Goal: Contribute content: Contribute content

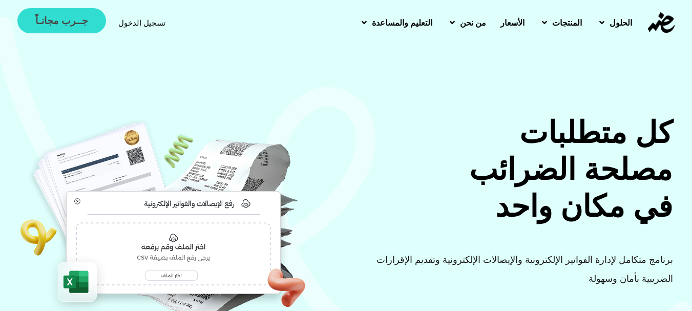
click at [38, 16] on span "جــرب مجانـاً" at bounding box center [61, 21] width 52 height 10
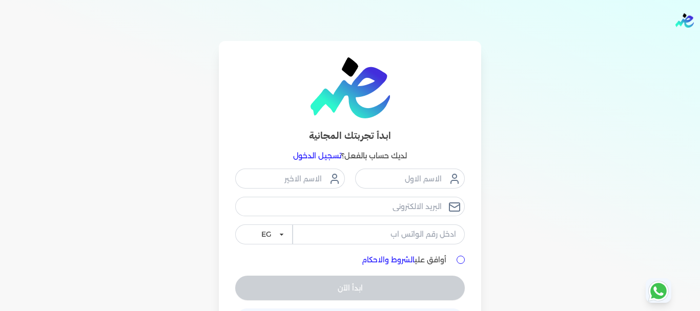
scroll to position [38, 0]
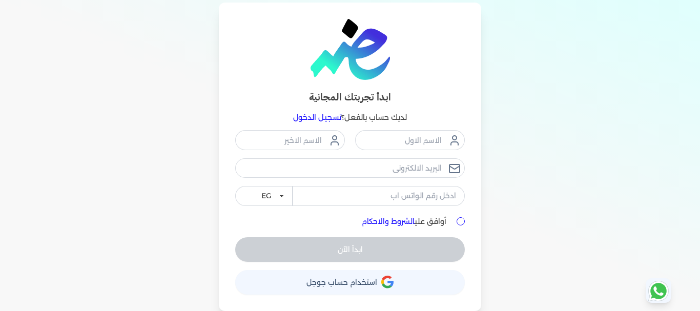
click at [356, 286] on span "استخدام حساب جوجل" at bounding box center [341, 282] width 71 height 7
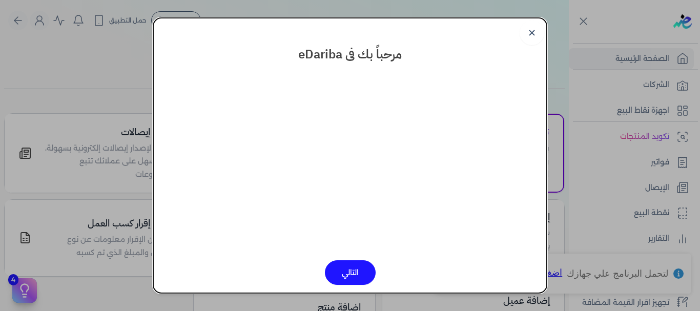
click at [360, 275] on button "التالي" at bounding box center [350, 272] width 51 height 25
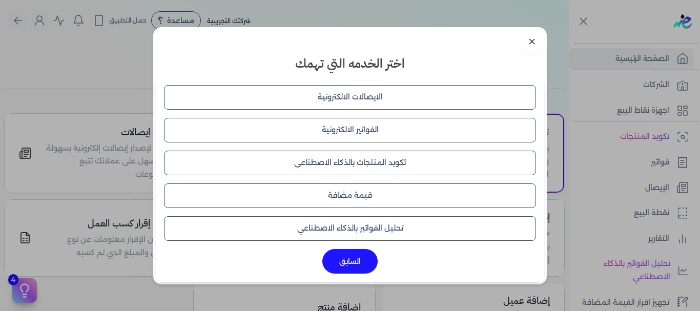
click at [360, 263] on button "السابق" at bounding box center [349, 261] width 55 height 25
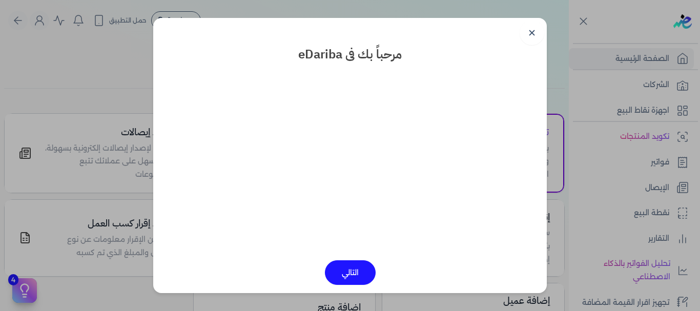
click at [359, 264] on button "التالي" at bounding box center [350, 272] width 51 height 25
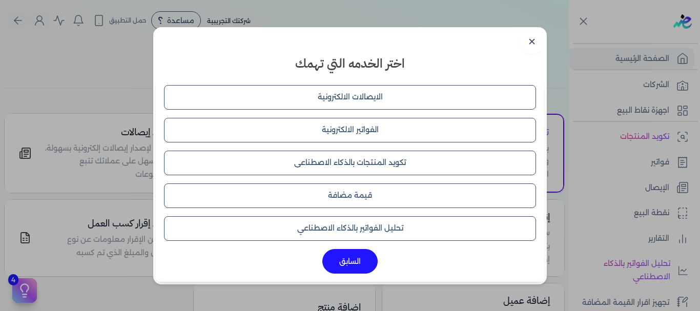
click at [359, 264] on button "السابق" at bounding box center [349, 261] width 55 height 25
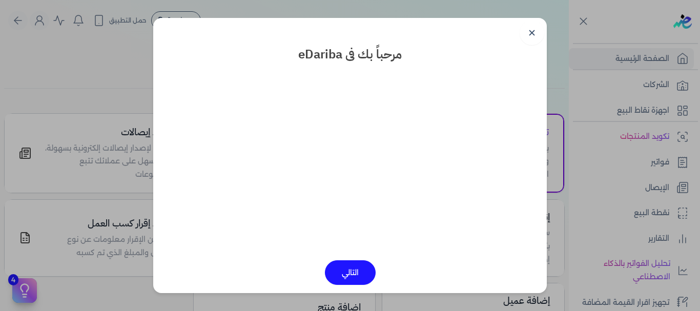
click at [525, 36] on link "✕" at bounding box center [531, 32] width 25 height 25
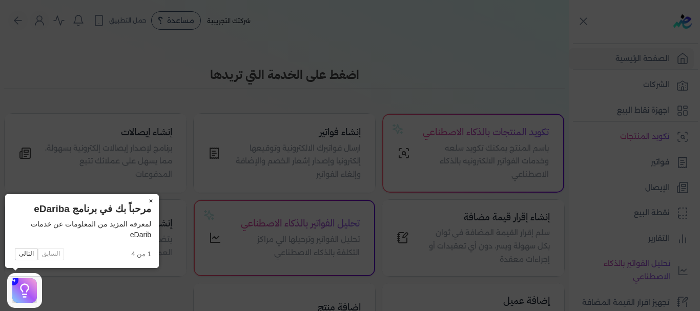
click at [151, 203] on button "×" at bounding box center [150, 201] width 16 height 14
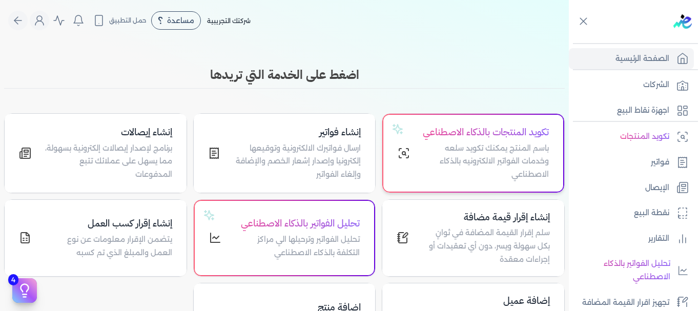
click at [471, 171] on p "باسم المنتج يمكنك تكويد سلعه وخدمات الفواتير الالكترونيه بالذكاء الاصطناعي" at bounding box center [485, 161] width 127 height 39
click at [493, 139] on h4 "تكويد المنتجات بالذكاء الاصطناعي" at bounding box center [485, 132] width 127 height 15
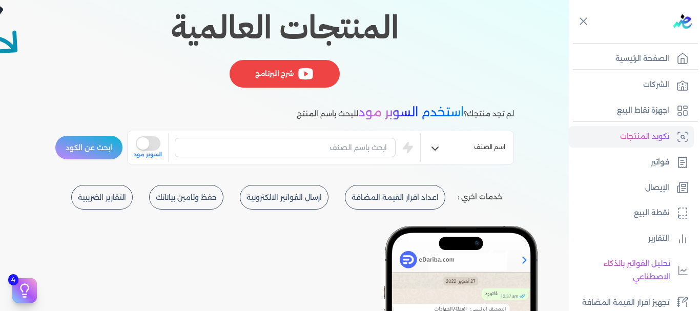
scroll to position [205, 0]
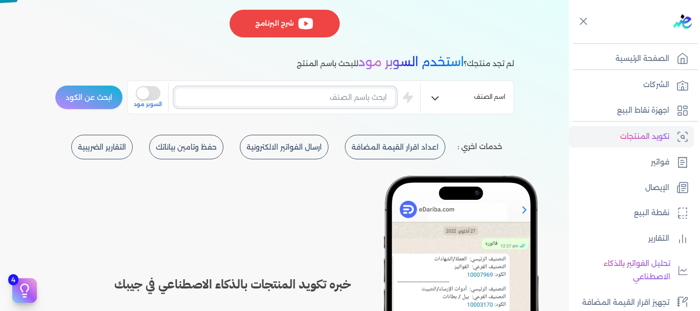
click at [338, 100] on input "text" at bounding box center [285, 97] width 221 height 19
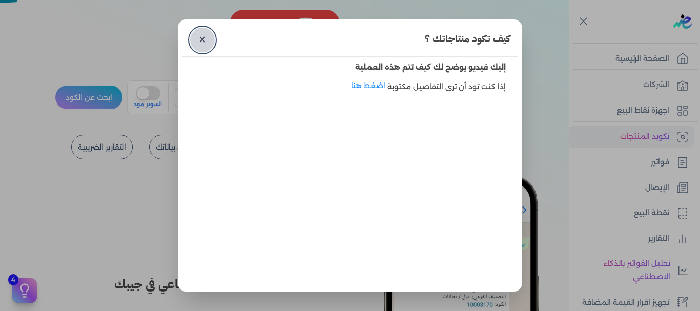
click at [206, 44] on link "✕" at bounding box center [202, 40] width 25 height 25
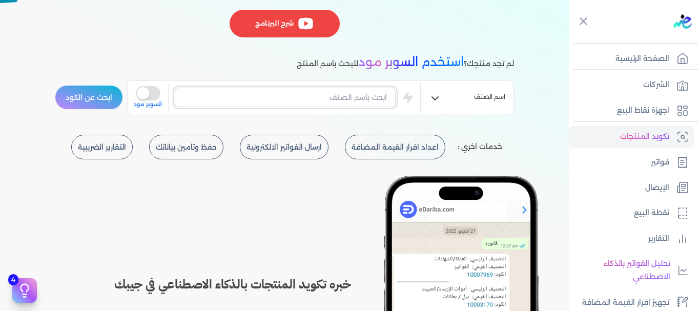
click at [323, 96] on input "text" at bounding box center [285, 97] width 221 height 19
type input "س"
type input "نجيل صناعى"
click at [158, 92] on button "is super mode" at bounding box center [148, 93] width 25 height 14
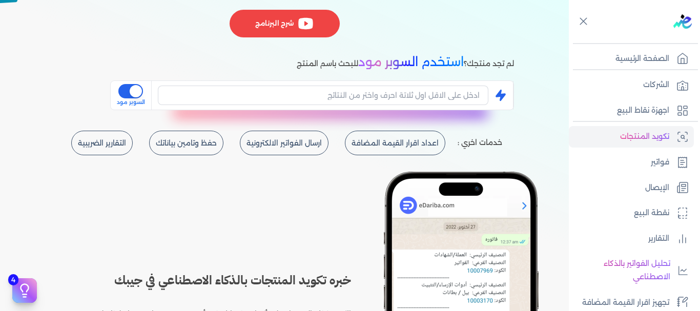
click at [130, 97] on button "is super mode" at bounding box center [130, 91] width 25 height 14
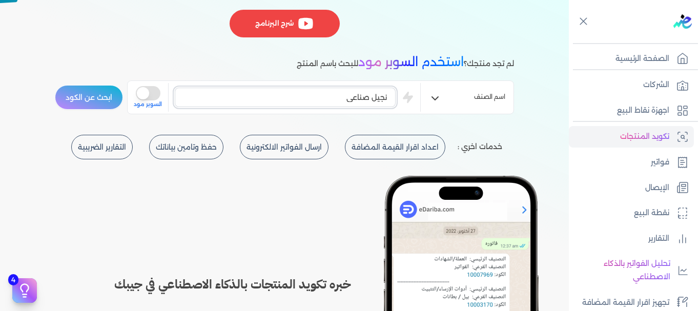
click at [323, 99] on input "نجيل صناعى" at bounding box center [285, 97] width 221 height 19
click at [92, 93] on button "ابحث عن الكود" at bounding box center [89, 97] width 68 height 25
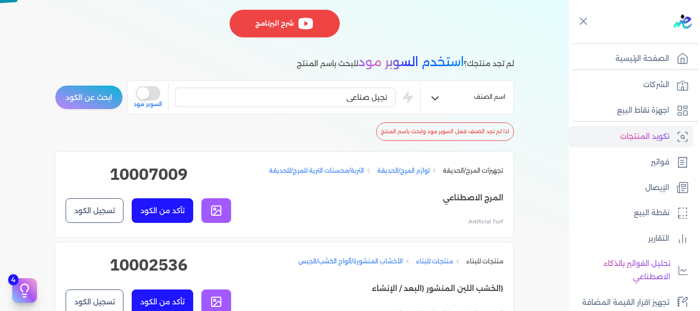
click at [155, 90] on button "is super mode" at bounding box center [148, 93] width 25 height 14
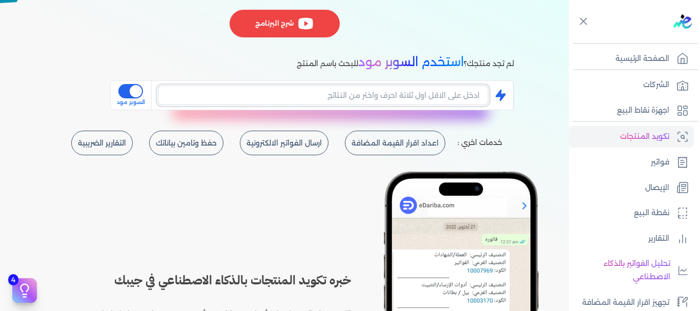
click at [317, 93] on input "text" at bounding box center [323, 95] width 330 height 19
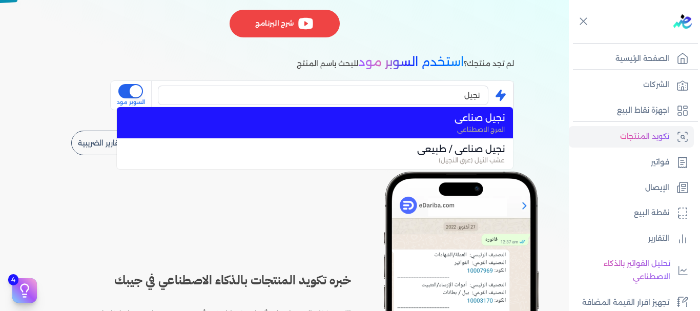
click at [376, 115] on span "نجيل صناعى" at bounding box center [320, 117] width 367 height 13
type input "نجيل صناعى"
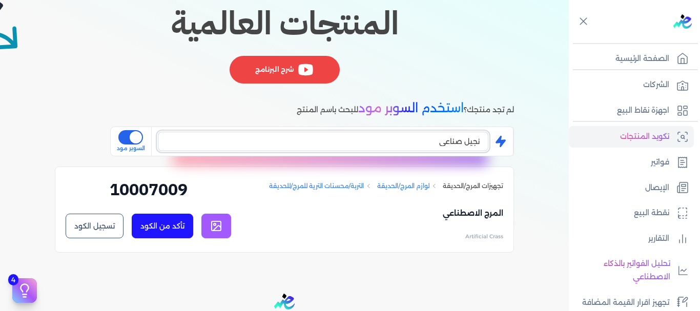
scroll to position [175, 0]
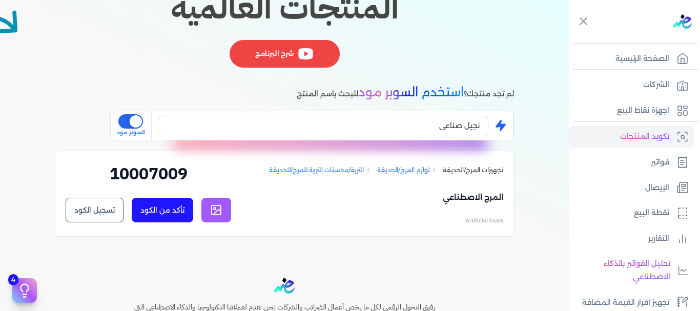
click at [135, 122] on button "is super mode" at bounding box center [130, 121] width 25 height 14
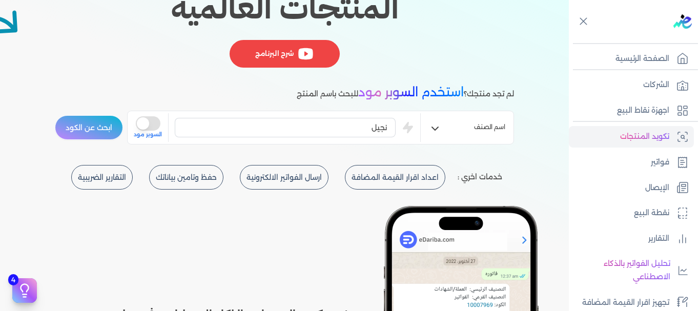
click at [436, 129] on icon "button" at bounding box center [435, 128] width 6 height 3
click at [465, 149] on li "اسم الصنف" at bounding box center [467, 155] width 93 height 17
click at [148, 123] on button "is super mode" at bounding box center [148, 123] width 25 height 14
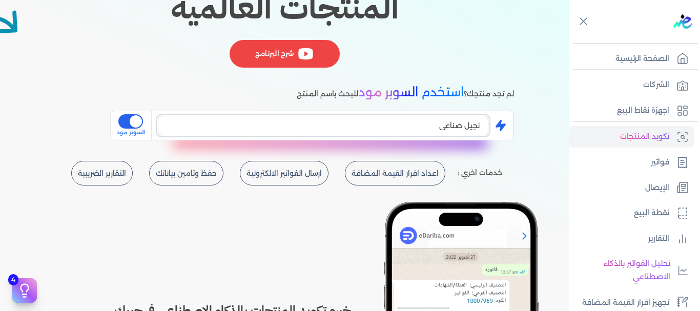
click at [365, 124] on input "نجيل صناعى" at bounding box center [323, 125] width 330 height 19
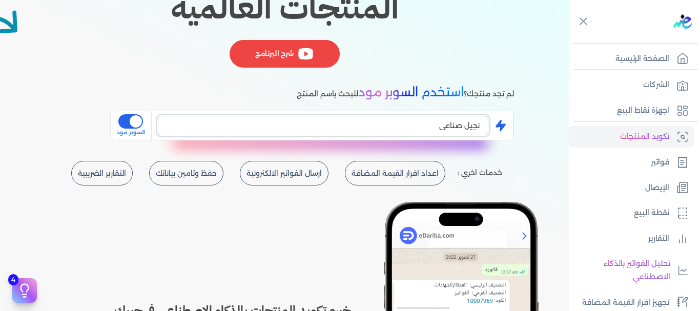
click at [409, 119] on input "نجيل صناعى" at bounding box center [323, 125] width 330 height 19
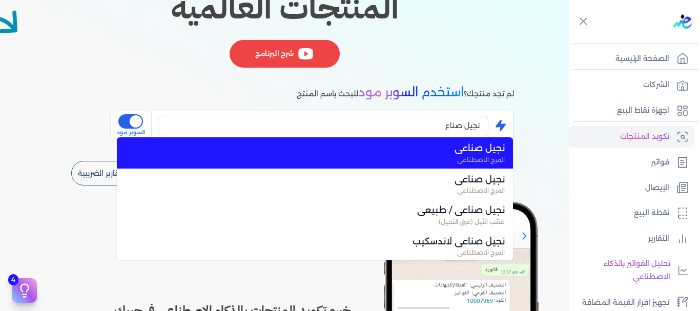
click at [460, 148] on span "نجيل صناعى" at bounding box center [320, 147] width 367 height 13
type input "نجيل صناعى"
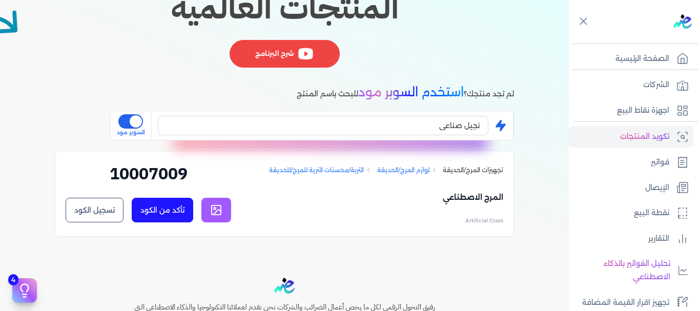
click at [175, 174] on h2 "10007009" at bounding box center [148, 177] width 165 height 32
click at [189, 177] on h2 "10007009" at bounding box center [148, 177] width 165 height 32
drag, startPoint x: 221, startPoint y: 210, endPoint x: 284, endPoint y: 223, distance: 63.9
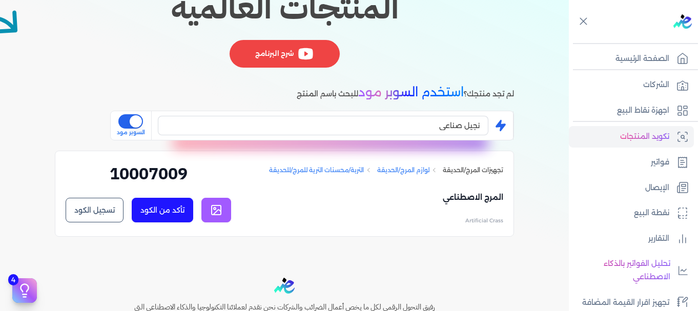
click at [291, 223] on p "Artificial Crass" at bounding box center [386, 221] width 234 height 10
click at [220, 214] on rect at bounding box center [216, 209] width 9 height 9
click at [166, 212] on button "تأكد من الكود" at bounding box center [162, 210] width 61 height 25
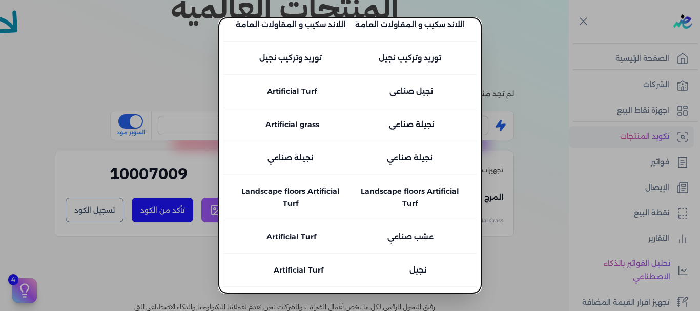
scroll to position [552, 0]
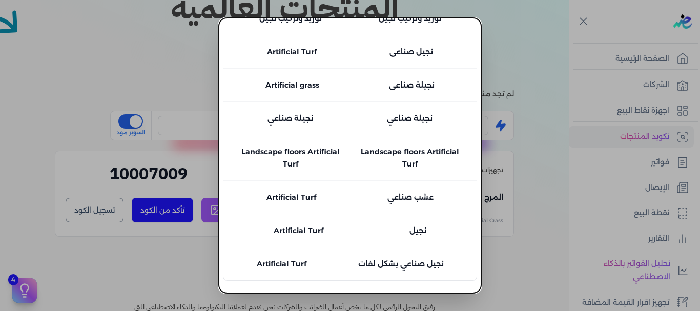
click at [520, 215] on button "close" at bounding box center [350, 155] width 700 height 311
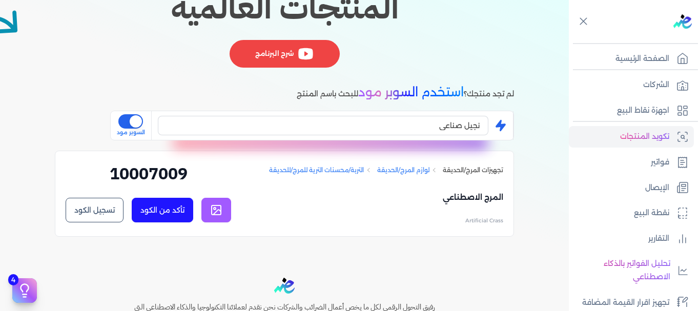
click at [385, 170] on link "لوازم المرج/الحديقة" at bounding box center [403, 169] width 52 height 9
click at [335, 163] on div "تجهيزات المرج/الحديقة لوازم المرج/الحديقة التربة/محسنات الترية للمرج/للحديقة" at bounding box center [386, 169] width 234 height 17
drag, startPoint x: 334, startPoint y: 175, endPoint x: 338, endPoint y: 169, distance: 8.1
click at [336, 175] on div "تجهيزات المرج/الحديقة لوازم المرج/الحديقة التربة/محسنات الترية للمرج/للحديقة" at bounding box center [386, 169] width 234 height 17
click at [339, 165] on link "التربة/محسنات الترية للمرج/للحديقة" at bounding box center [316, 169] width 95 height 9
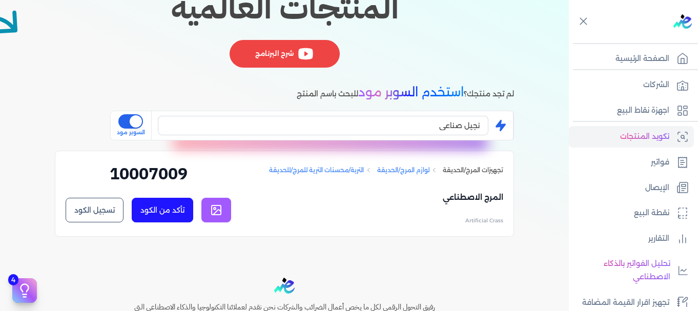
click at [339, 165] on link "التربة/محسنات الترية للمرج/للحديقة" at bounding box center [316, 169] width 95 height 9
click at [448, 168] on link "تجهيزات المرج/الحديقة" at bounding box center [473, 169] width 60 height 9
click at [137, 121] on button "is super mode" at bounding box center [130, 121] width 25 height 14
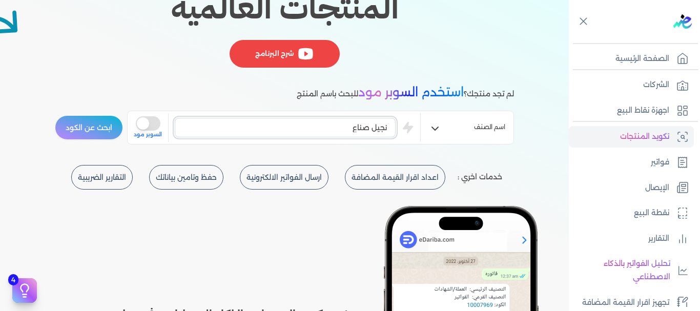
click at [340, 127] on input "نجيل صناع" at bounding box center [285, 127] width 221 height 19
type input "نجيل صناعى"
click at [93, 128] on button "ابحث عن الكود" at bounding box center [89, 127] width 68 height 25
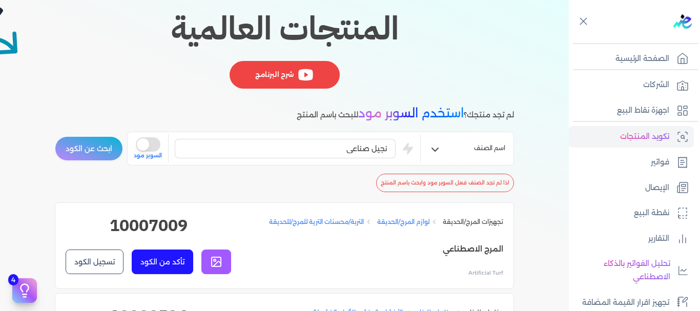
scroll to position [205, 0]
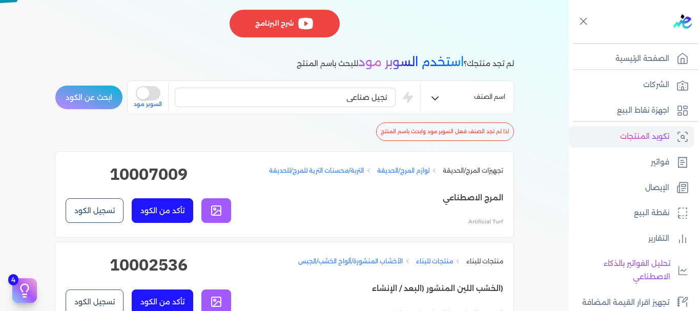
click at [427, 127] on p "اذا لم تجد الصنف فعل السوبر مود وابحث باسم المنتج" at bounding box center [445, 131] width 138 height 18
click at [108, 198] on button "تسجيل الكود" at bounding box center [95, 210] width 58 height 25
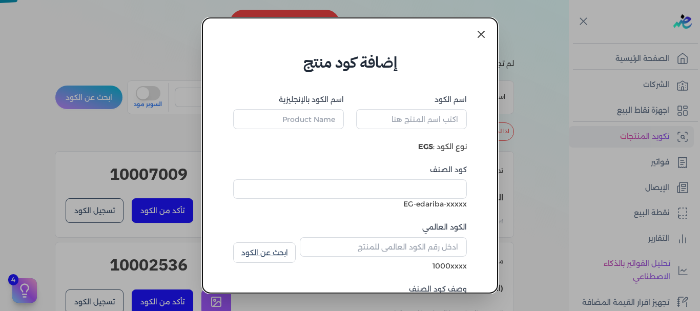
type input "المرج الاصطناعي"
type input "Artificial Turf"
type input "10007009"
type input "التربة/محسنات الترية للمرج/للحديقة"
type input "Lawn/Garden Soil/Soil Amendments"
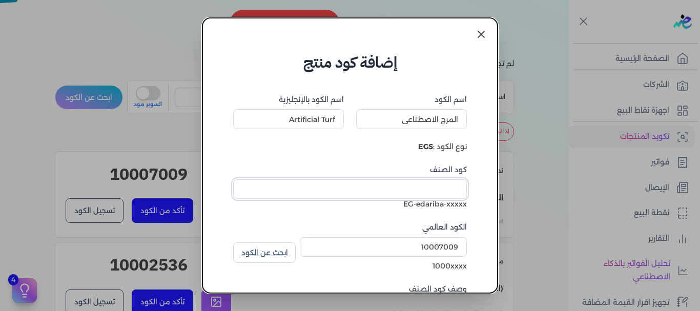
click at [381, 187] on input "كود الصنف" at bounding box center [350, 188] width 234 height 19
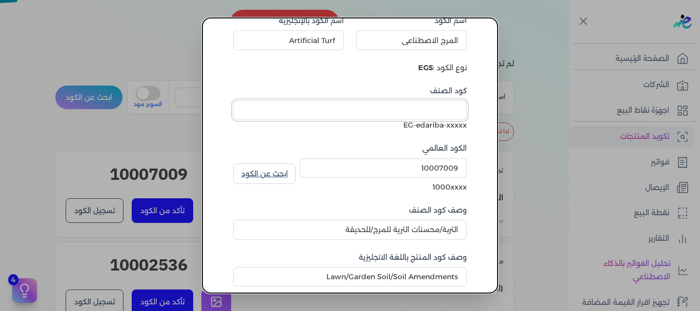
scroll to position [102, 0]
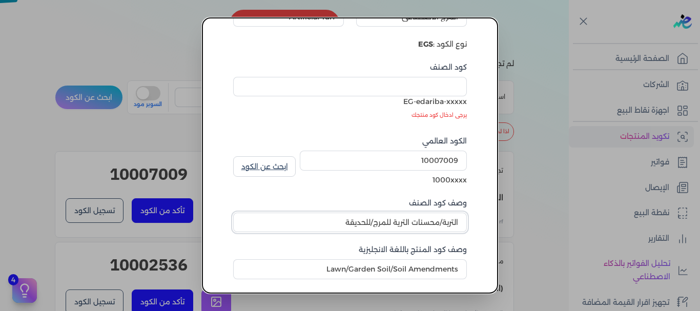
click at [384, 202] on div "وصف كود الصنف التربة/محسنات الترية للمرج/للحديقة" at bounding box center [350, 215] width 234 height 35
click at [386, 221] on input "التربة/محسنات الترية للمرج/للحديقة" at bounding box center [350, 222] width 234 height 19
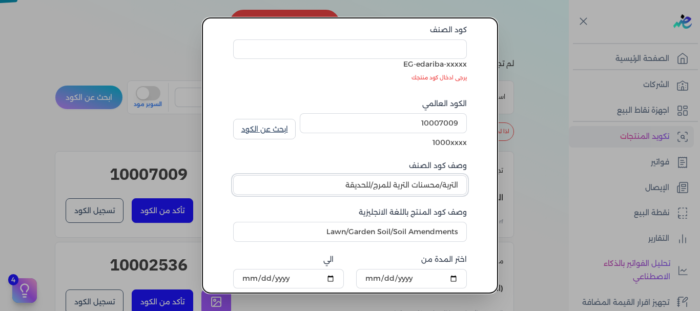
scroll to position [154, 0]
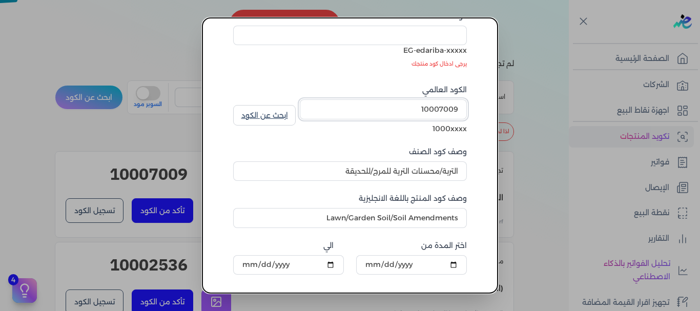
click at [425, 110] on input "10007009" at bounding box center [383, 108] width 167 height 19
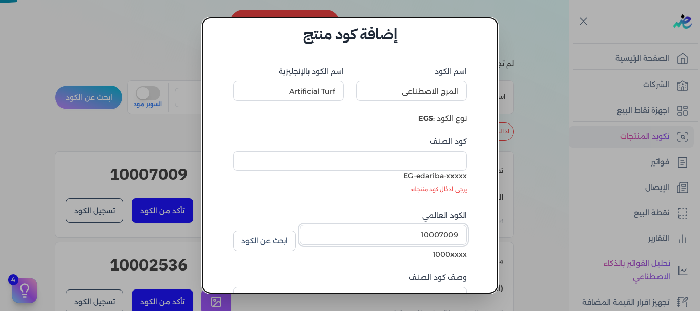
scroll to position [0, 0]
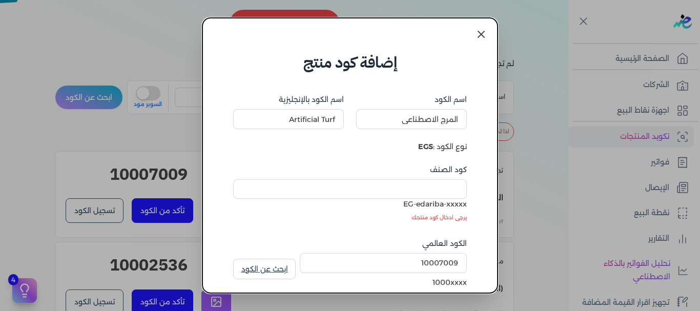
click at [497, 25] on dialog "إضافة كود منتج اسم الكود المرج الاصطناعي اسم الكود بالإنجليزية Artificial Turf …" at bounding box center [350, 155] width 700 height 311
click at [482, 32] on icon at bounding box center [481, 34] width 12 height 12
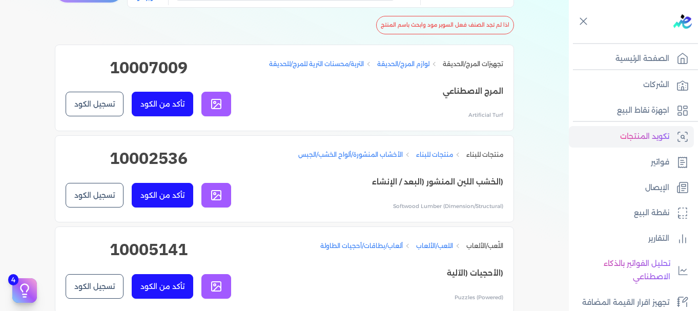
scroll to position [359, 0]
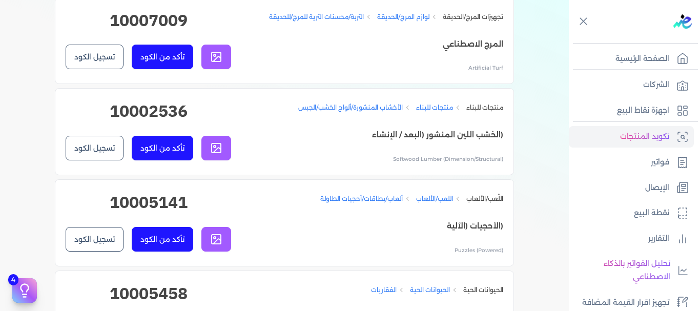
click at [94, 58] on button "تسجيل الكود" at bounding box center [95, 57] width 58 height 25
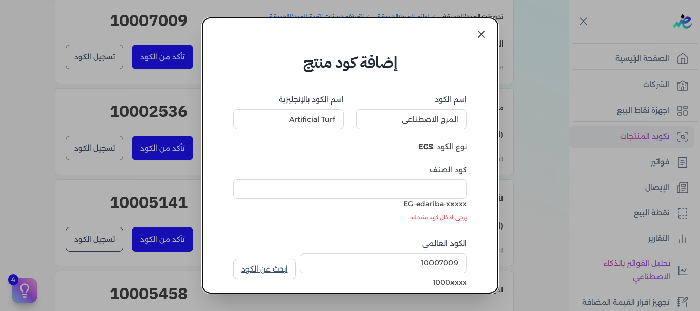
drag, startPoint x: 474, startPoint y: 36, endPoint x: 472, endPoint y: 43, distance: 7.0
click at [474, 36] on link at bounding box center [481, 34] width 25 height 25
